Goal: Find specific page/section

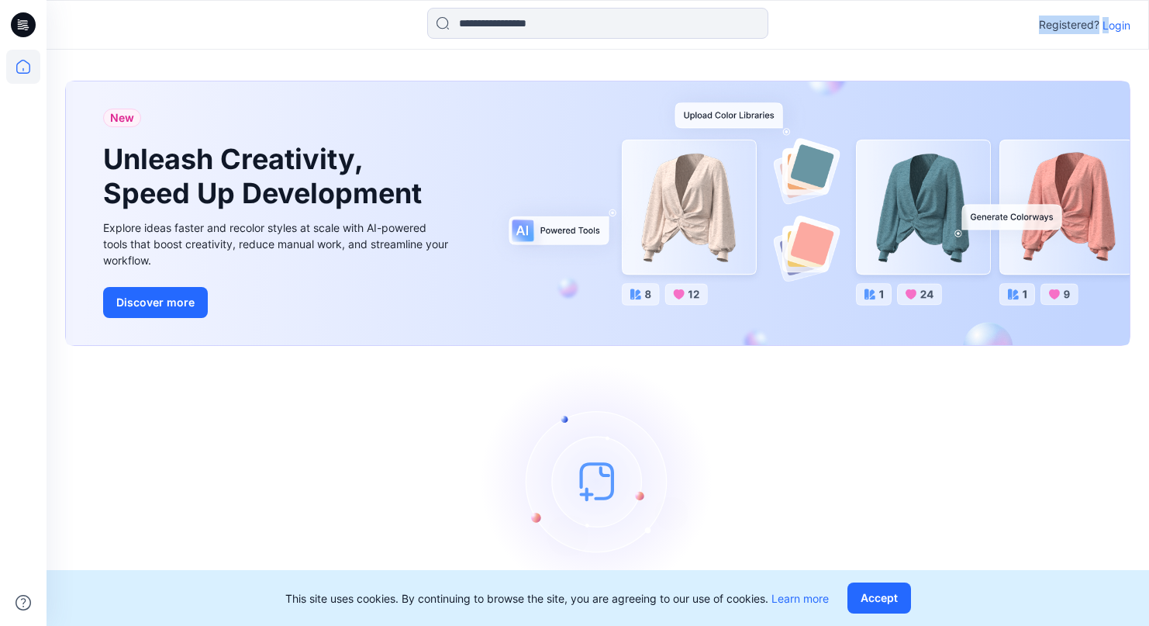
drag, startPoint x: 1105, startPoint y: 33, endPoint x: 1105, endPoint y: 25, distance: 8.5
click at [1105, 29] on div "Registered? Login" at bounding box center [597, 25] width 1101 height 34
click at [1106, 23] on p "Login" at bounding box center [1116, 25] width 28 height 16
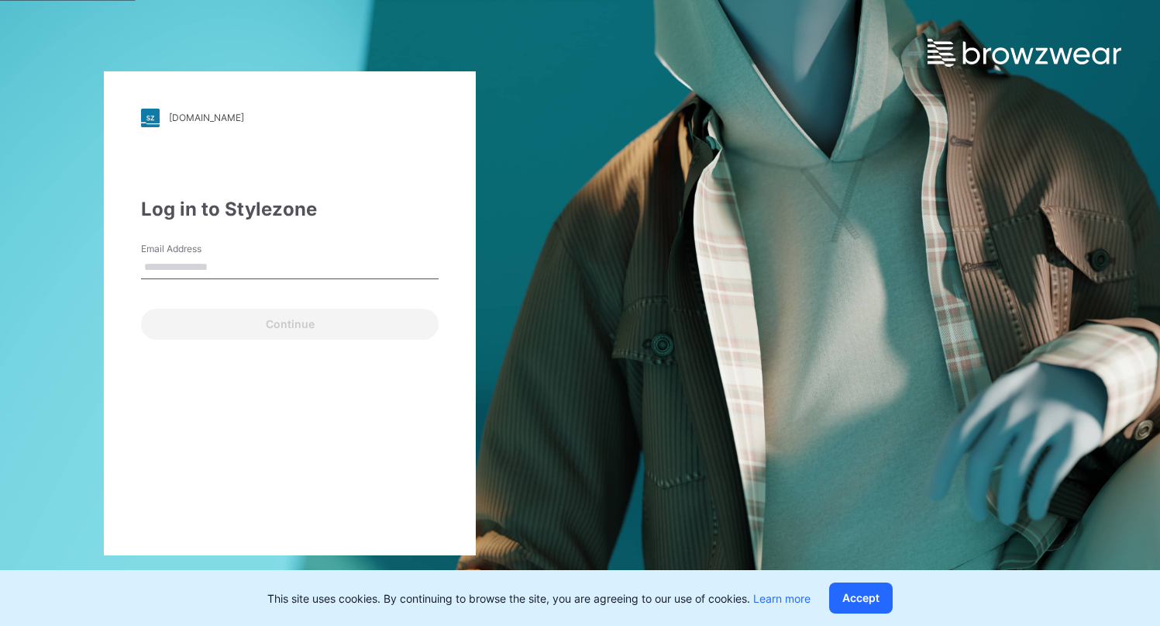
type input "**********"
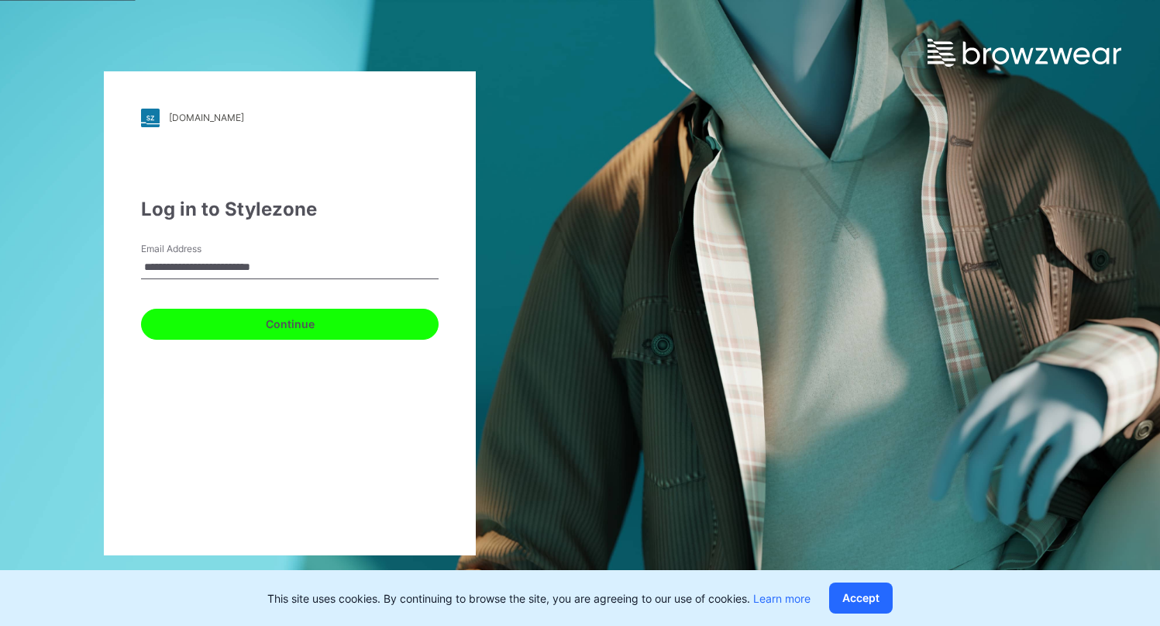
click at [195, 333] on button "Continue" at bounding box center [290, 324] width 298 height 31
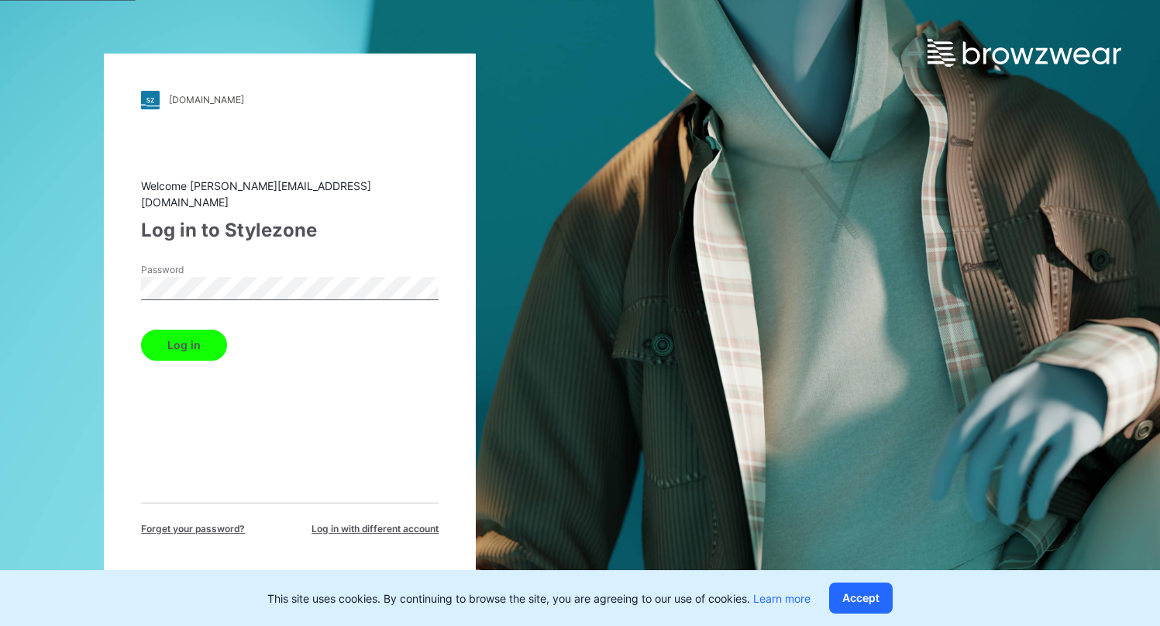
click at [198, 339] on button "Log in" at bounding box center [184, 344] width 86 height 31
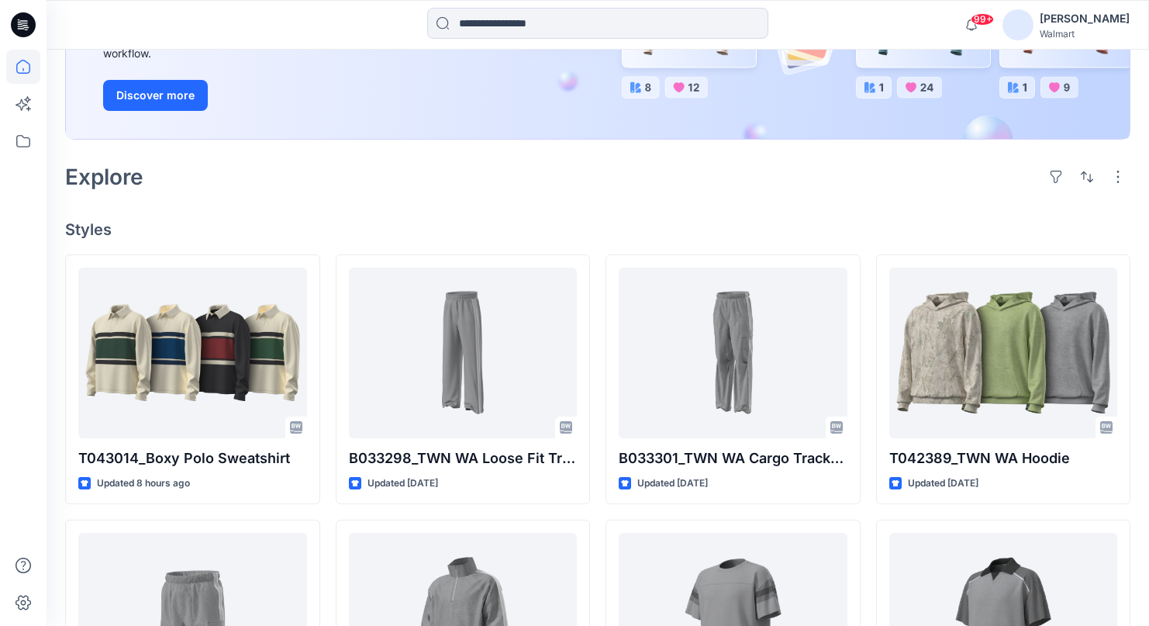
scroll to position [136, 0]
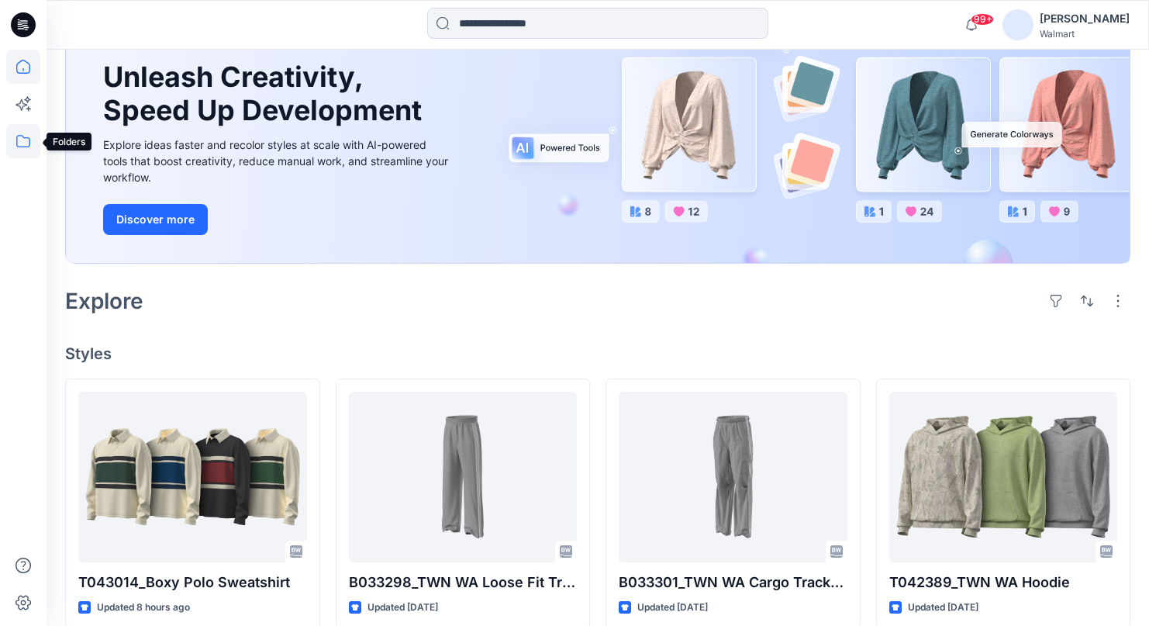
click at [28, 143] on icon at bounding box center [23, 141] width 34 height 34
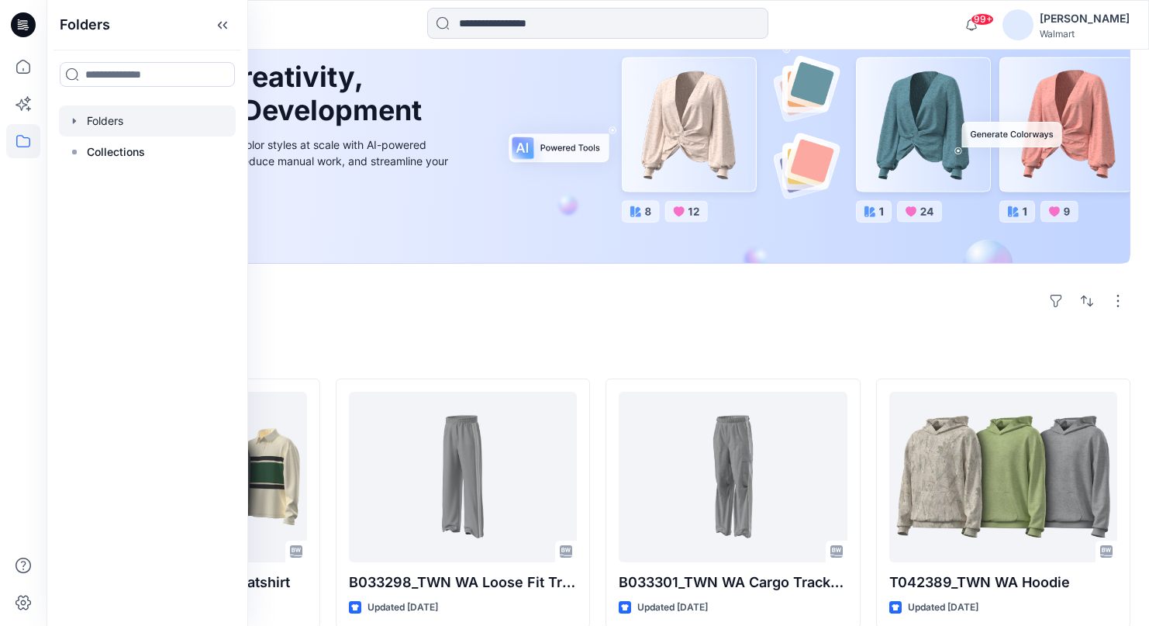
click at [129, 129] on div at bounding box center [147, 120] width 177 height 31
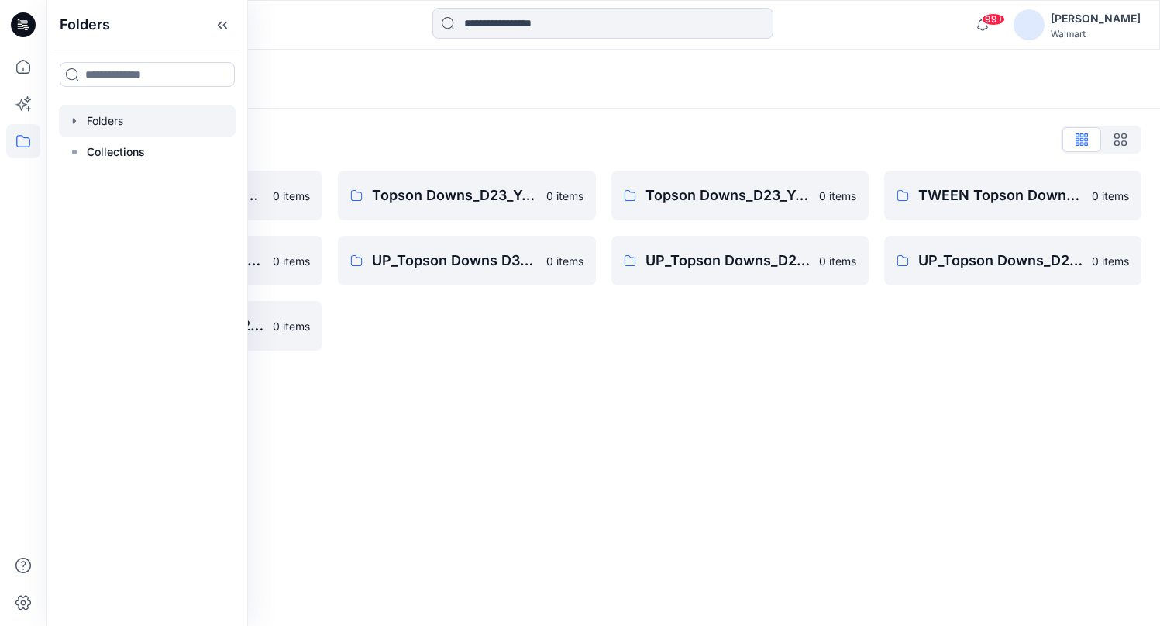
click at [606, 311] on div "Topson Down-Practice Group 0 items UP_Topson Downs D34 YA Bottoms 0 items UP_To…" at bounding box center [603, 261] width 1077 height 180
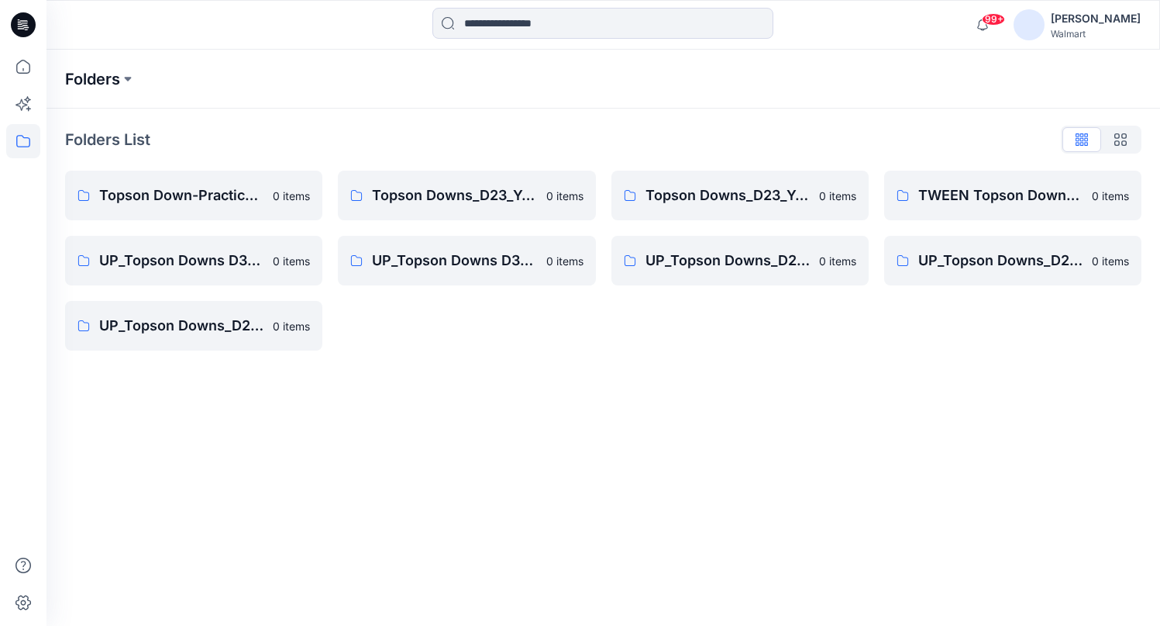
drag, startPoint x: 98, startPoint y: 129, endPoint x: 99, endPoint y: 85, distance: 44.2
click at [98, 129] on p "Folders List" at bounding box center [107, 139] width 85 height 23
click at [99, 84] on p "Folders" at bounding box center [92, 79] width 55 height 22
click at [100, 74] on p "Folders" at bounding box center [92, 79] width 55 height 22
click at [93, 139] on p "Folders List" at bounding box center [107, 139] width 85 height 23
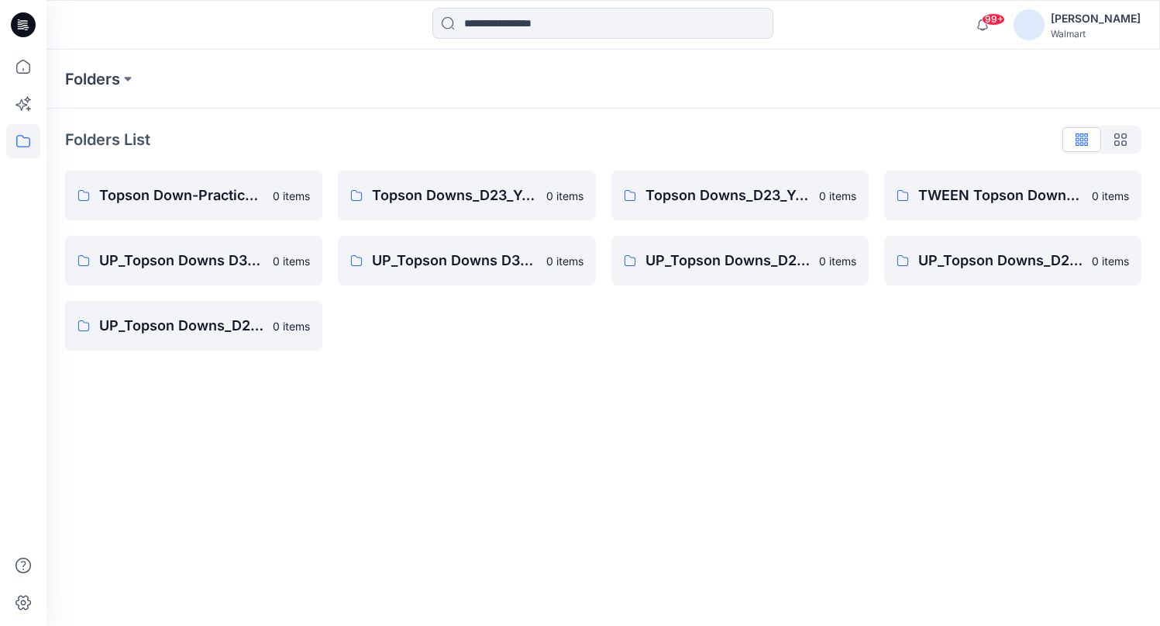
drag, startPoint x: 69, startPoint y: 85, endPoint x: 1, endPoint y: 119, distance: 75.9
click at [69, 85] on p "Folders" at bounding box center [92, 79] width 55 height 22
click at [12, 140] on icon at bounding box center [23, 141] width 34 height 34
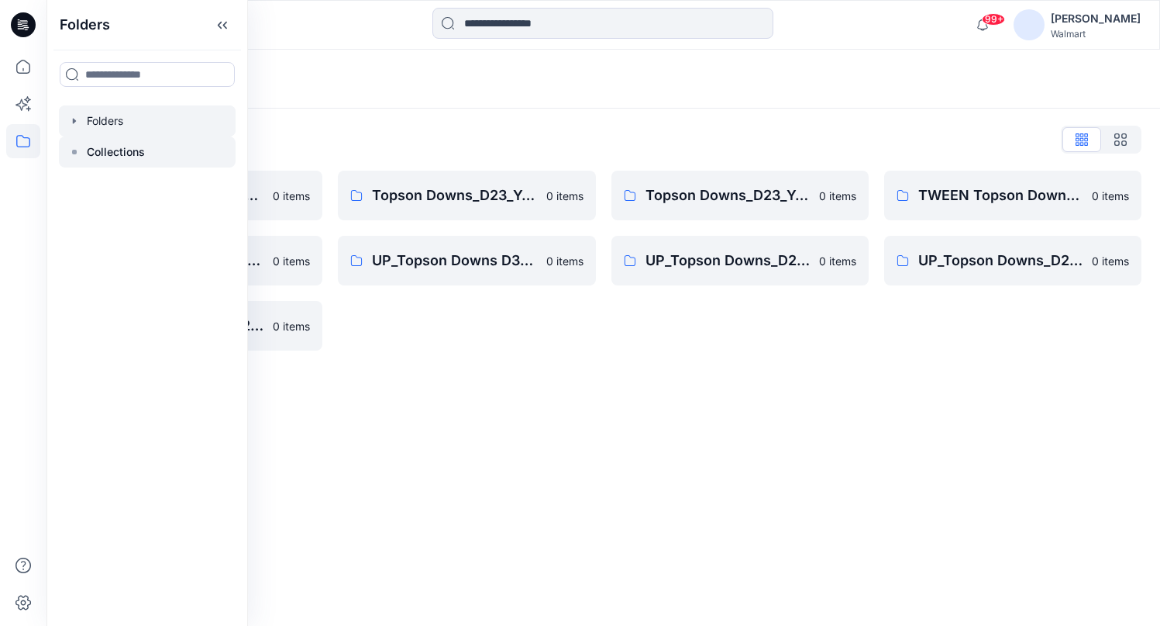
click at [98, 144] on p "Collections" at bounding box center [116, 152] width 58 height 19
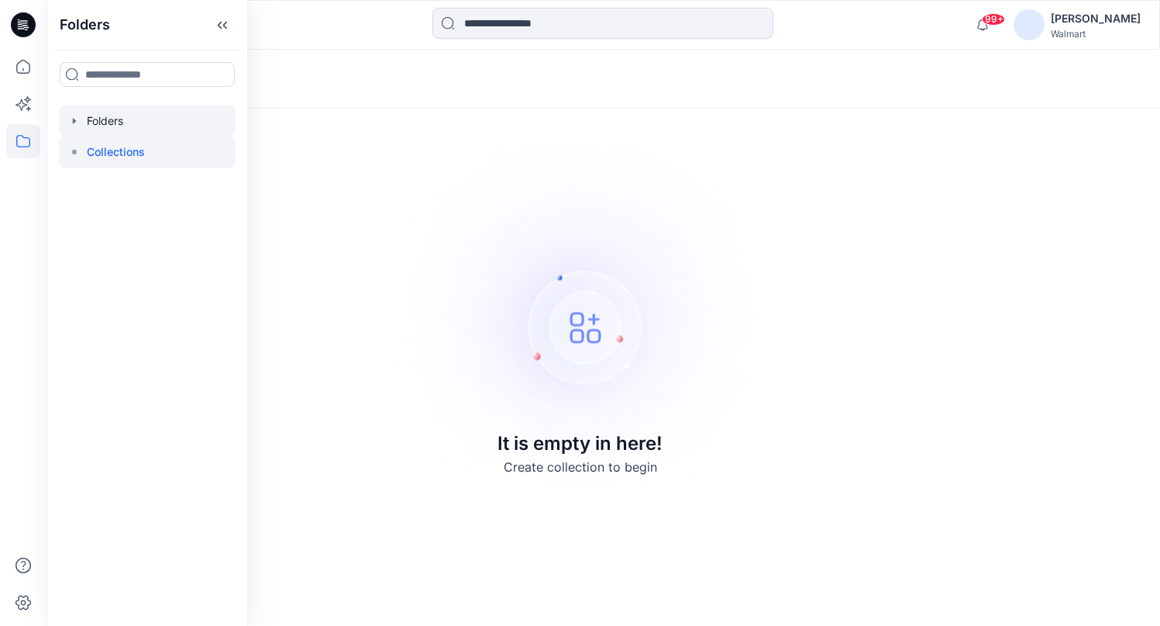
click at [80, 124] on icon "button" at bounding box center [74, 121] width 12 height 12
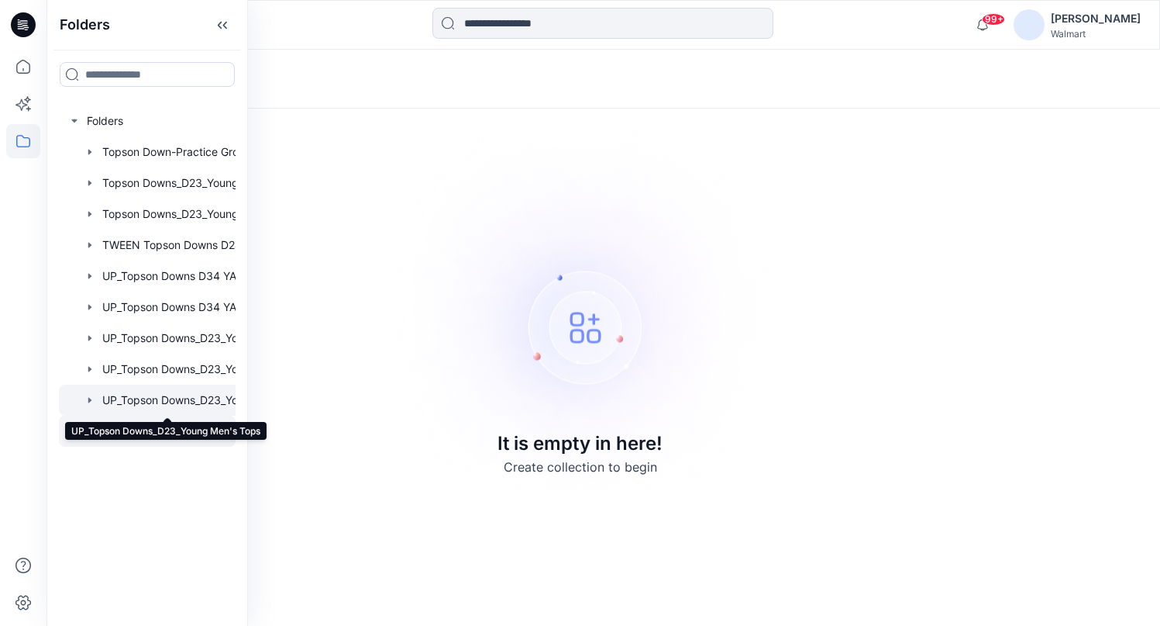
click at [176, 402] on div at bounding box center [167, 399] width 217 height 31
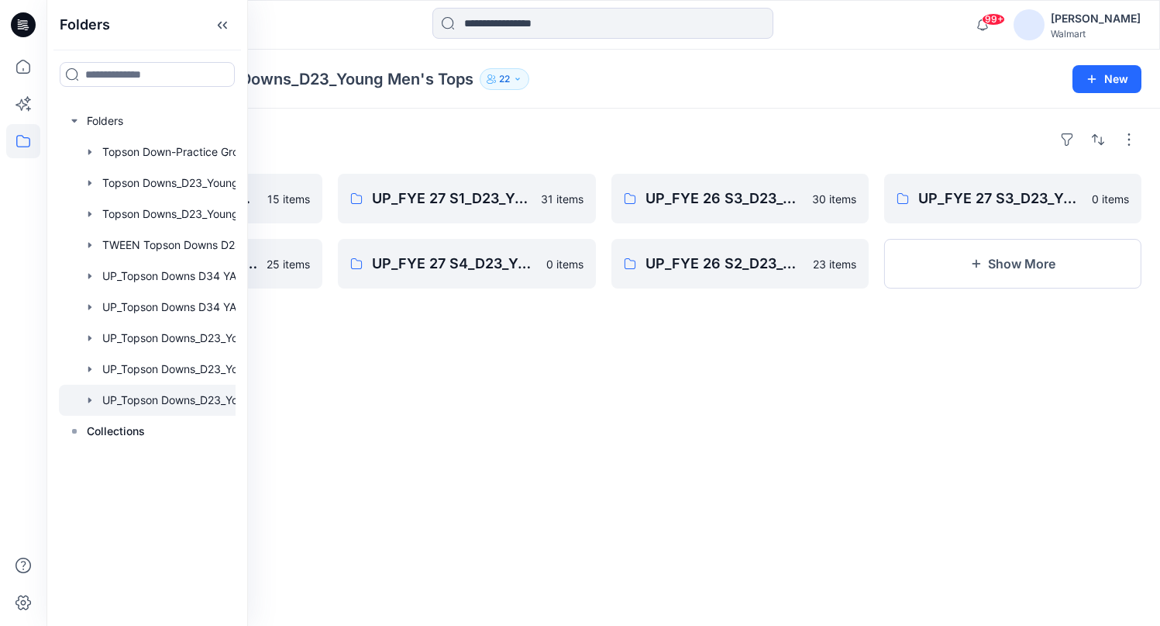
click at [551, 342] on div "Folders UP_FYE 26 S4_D23_YOUNG MEN’S TOP TOPSON DOWNS 15 items UP_FYE 27 S2_D23…" at bounding box center [604, 367] width 1114 height 517
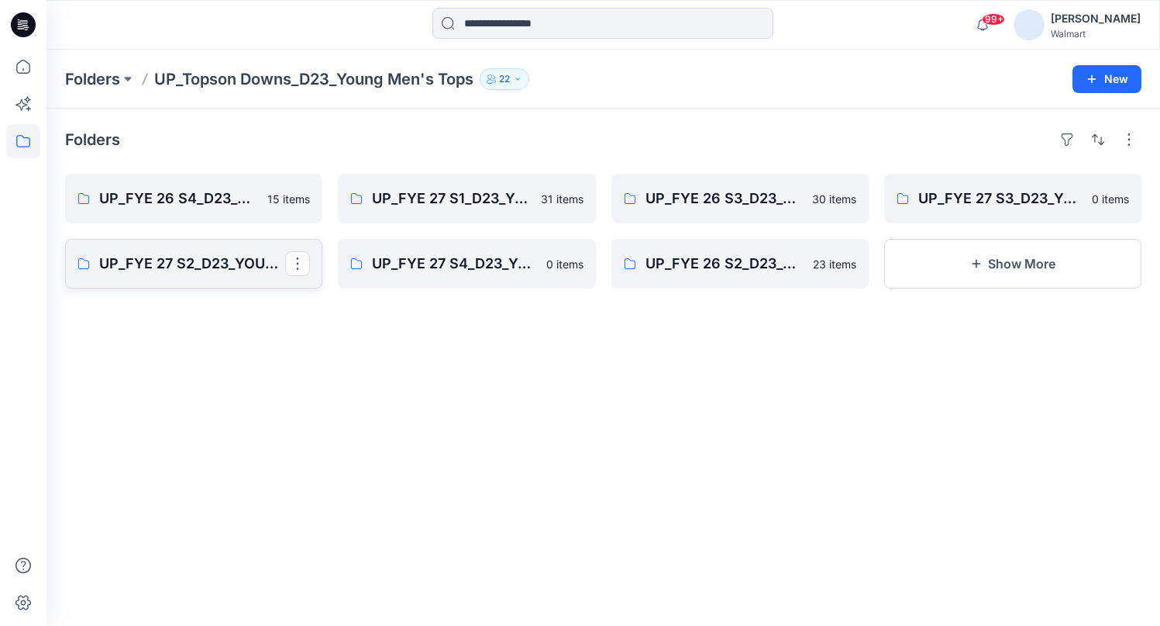
click at [188, 259] on p "UP_FYE 27 S2_D23_YOUNG MEN’S TOP TOPSON DOWNS" at bounding box center [192, 264] width 186 height 22
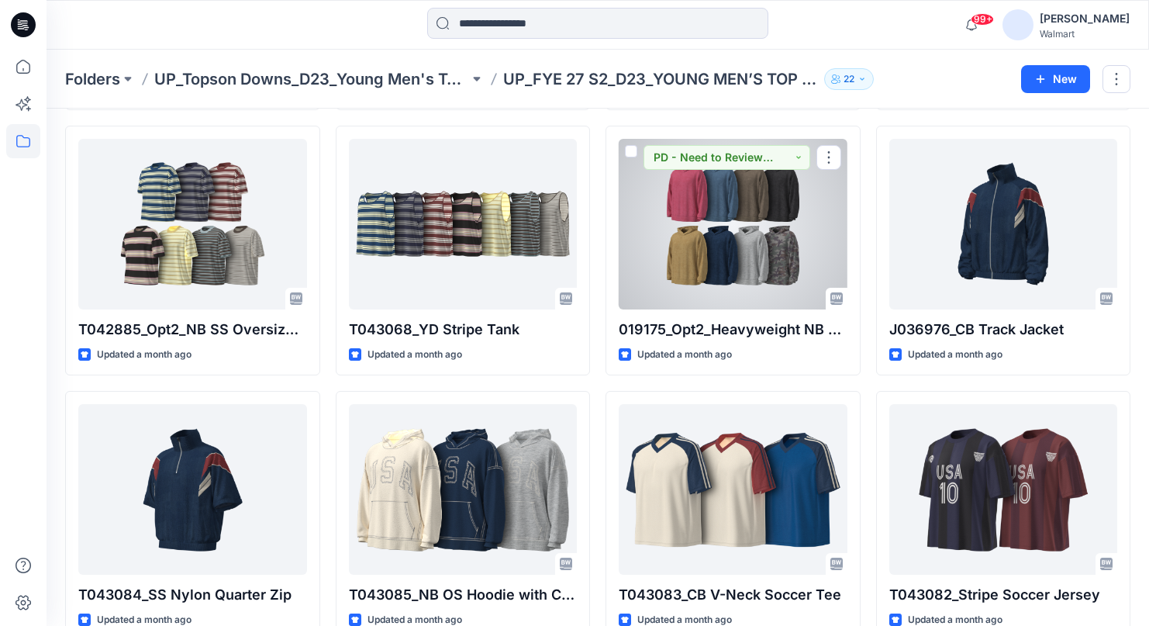
scroll to position [846, 0]
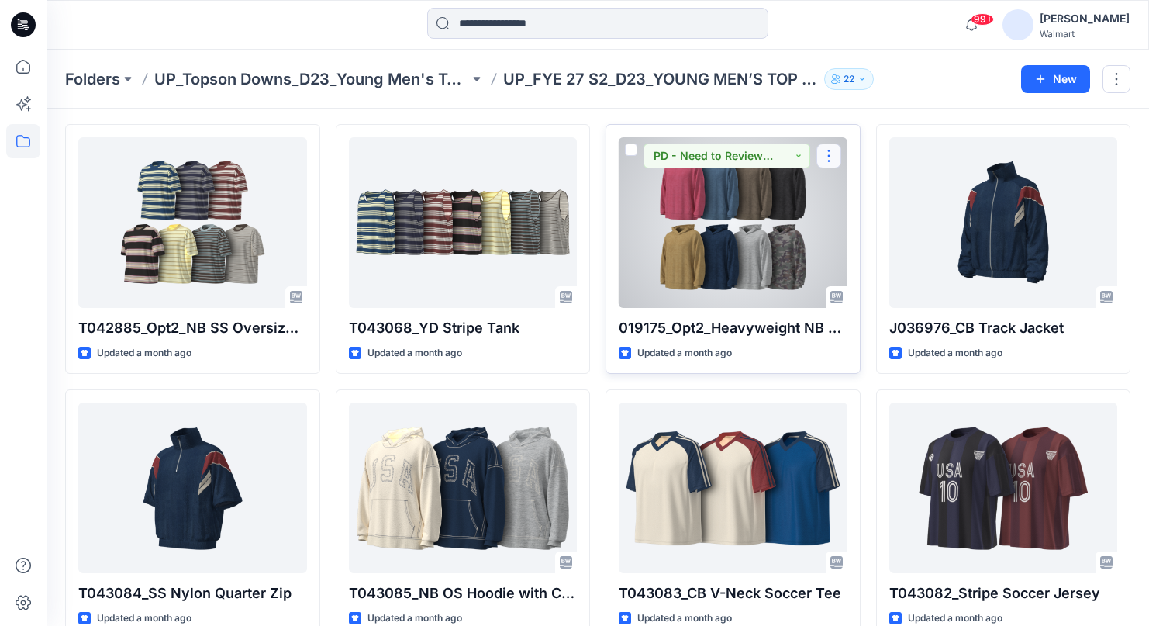
click at [834, 157] on button "button" at bounding box center [828, 155] width 25 height 25
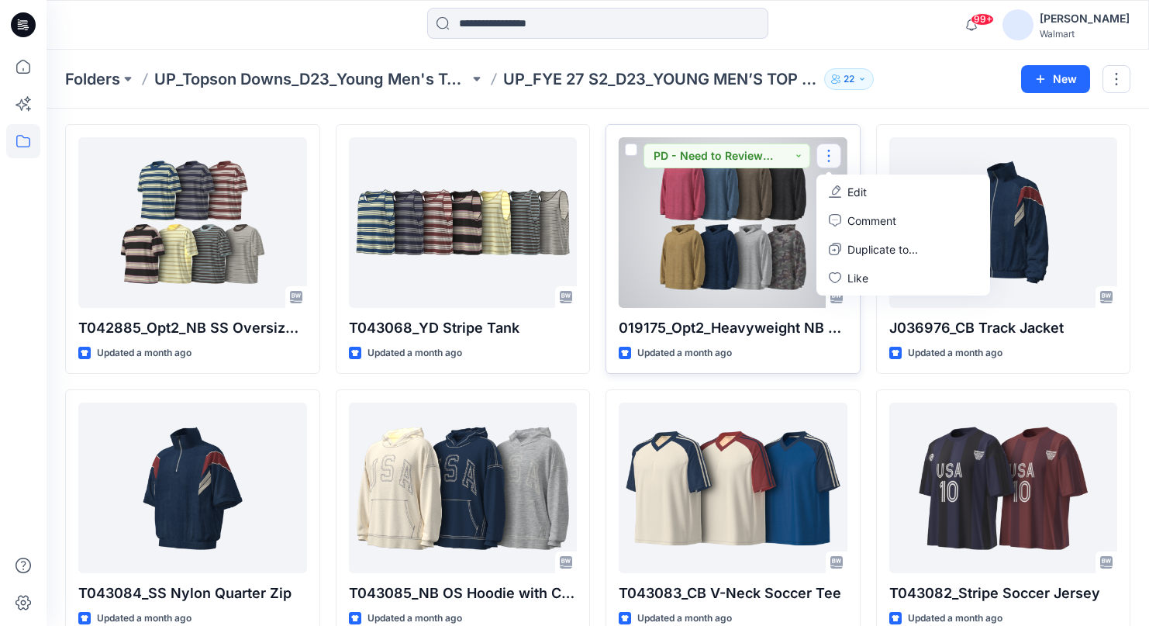
click at [834, 157] on button "button" at bounding box center [828, 155] width 25 height 25
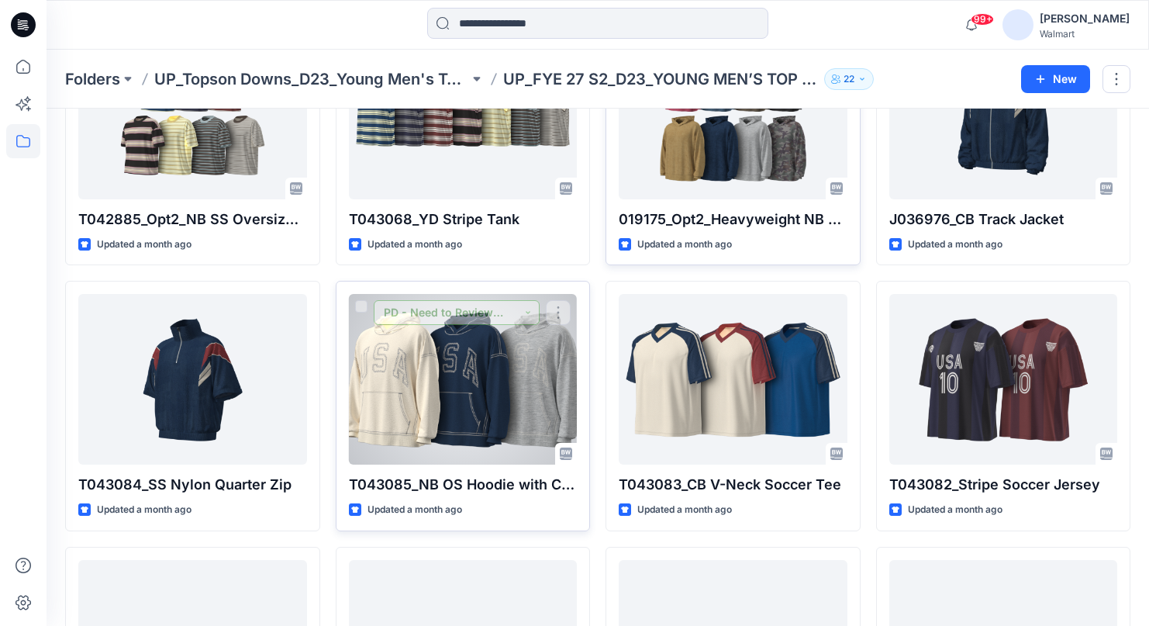
scroll to position [953, 0]
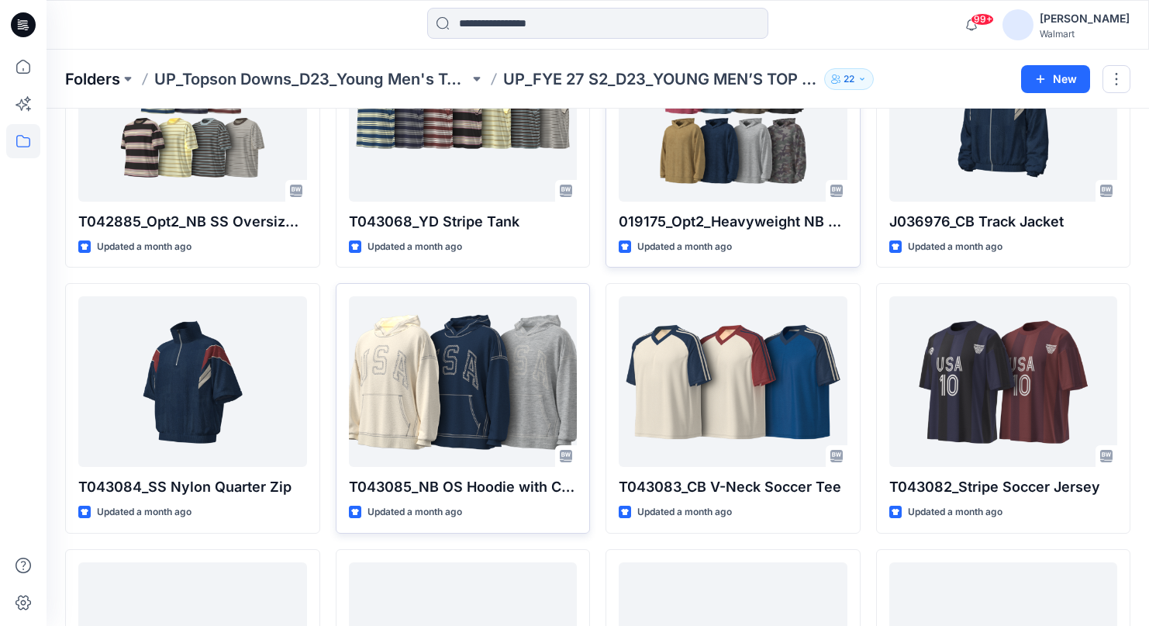
click at [109, 81] on p "Folders" at bounding box center [92, 79] width 55 height 22
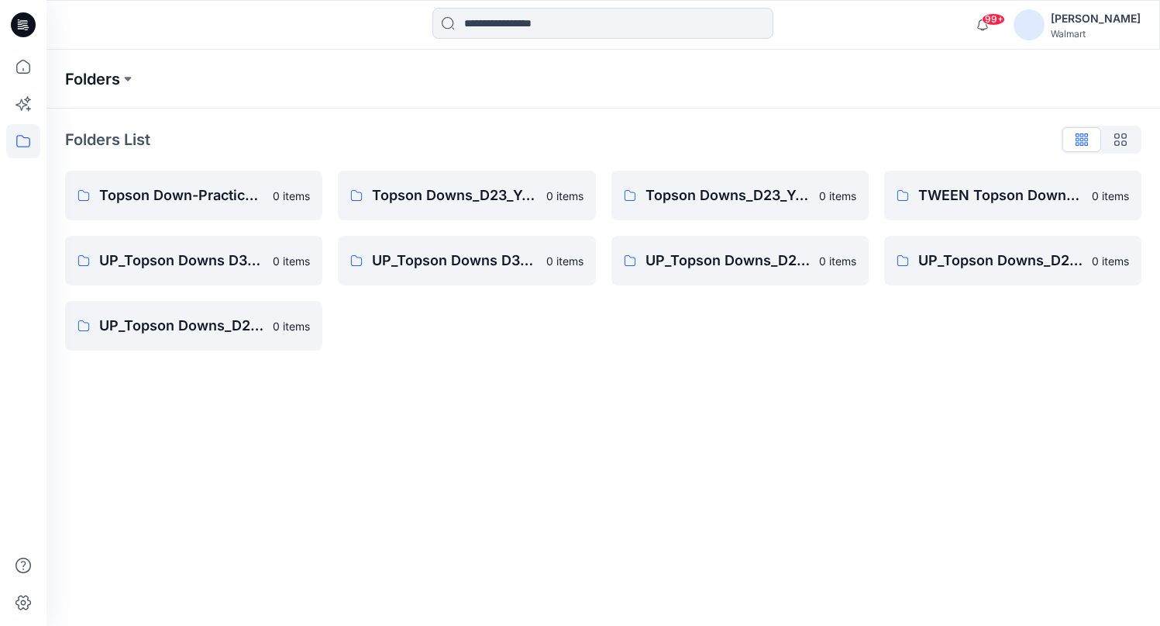
click at [115, 69] on p "Folders" at bounding box center [92, 79] width 55 height 22
click at [108, 84] on p "Folders" at bounding box center [92, 79] width 55 height 22
click at [91, 79] on p "Folders" at bounding box center [92, 79] width 55 height 22
click at [25, 146] on icon at bounding box center [23, 141] width 14 height 12
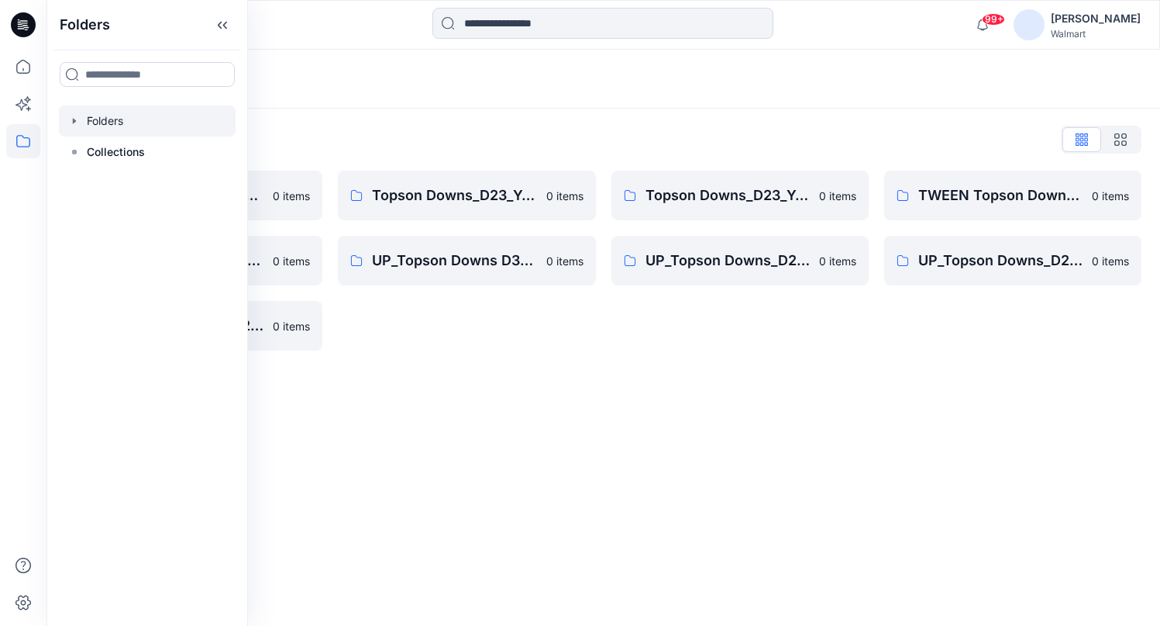
click at [76, 121] on icon "button" at bounding box center [74, 121] width 12 height 12
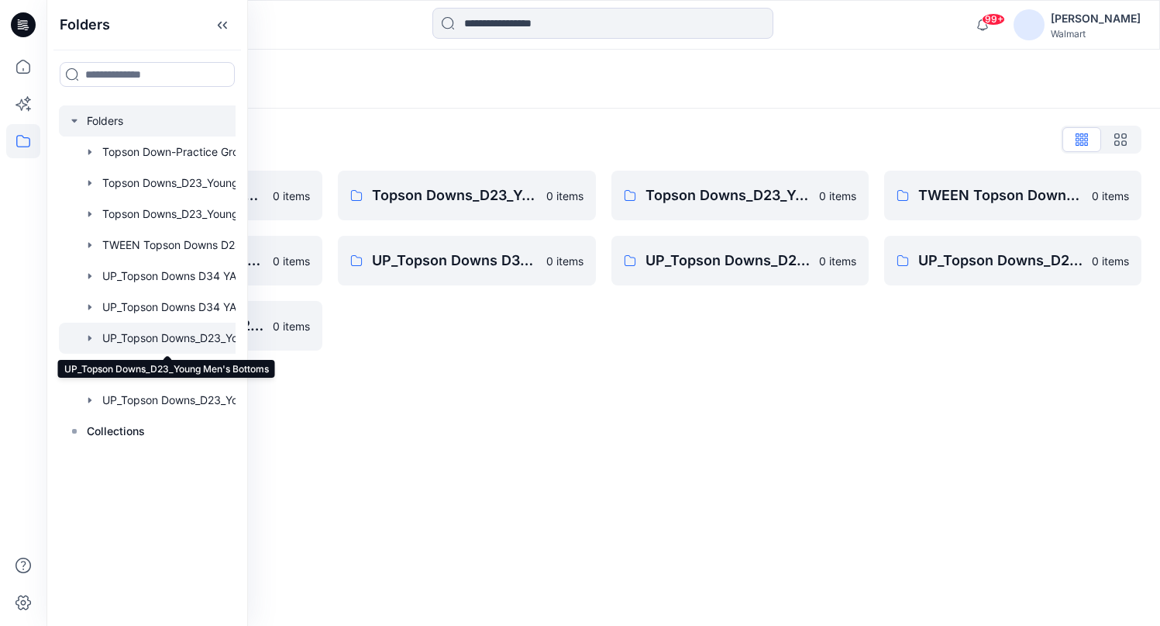
click at [210, 336] on div at bounding box center [167, 337] width 217 height 31
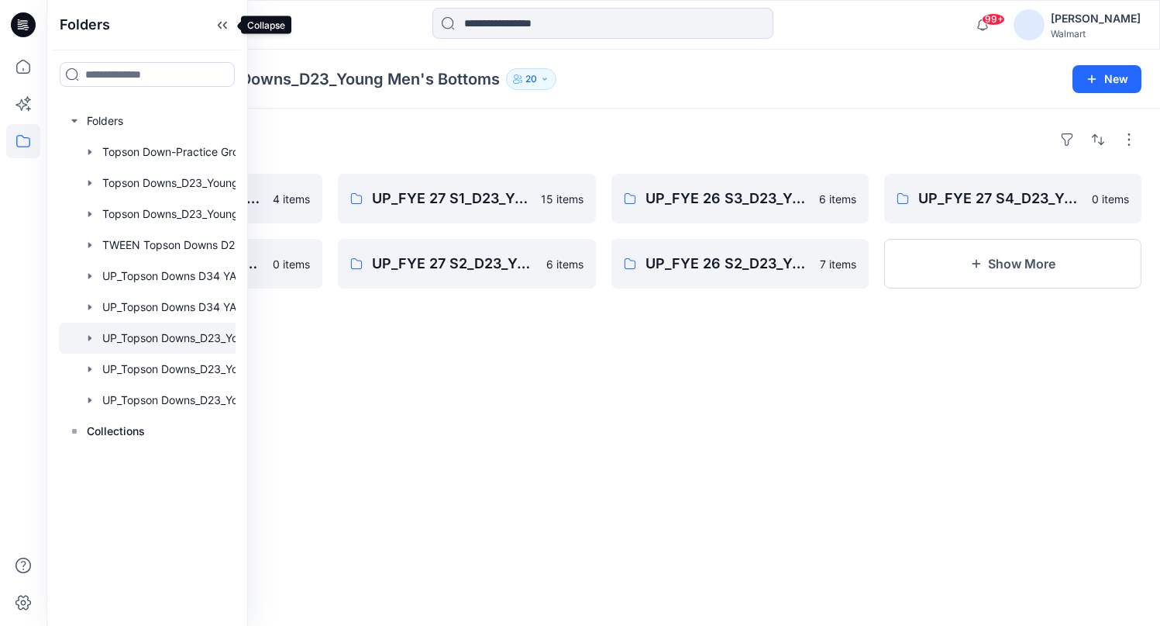
click at [226, 22] on icon at bounding box center [225, 26] width 4 height 8
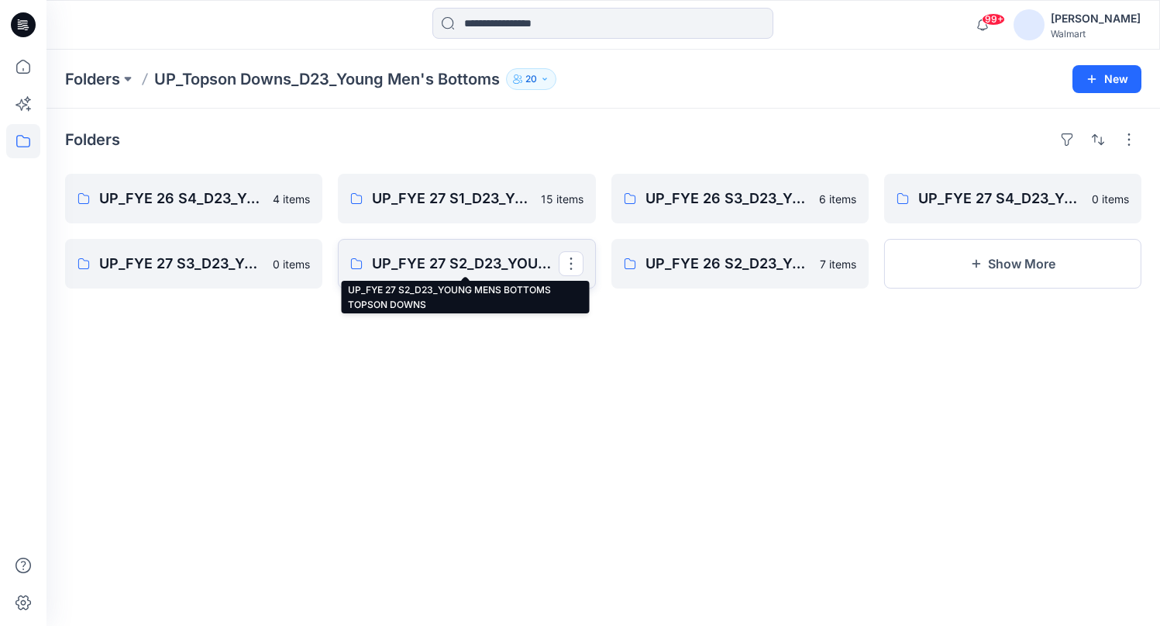
click at [423, 256] on p "UP_FYE 27 S2_D23_YOUNG MENS BOTTOMS TOPSON DOWNS" at bounding box center [465, 264] width 186 height 22
